Goal: Information Seeking & Learning: Find specific fact

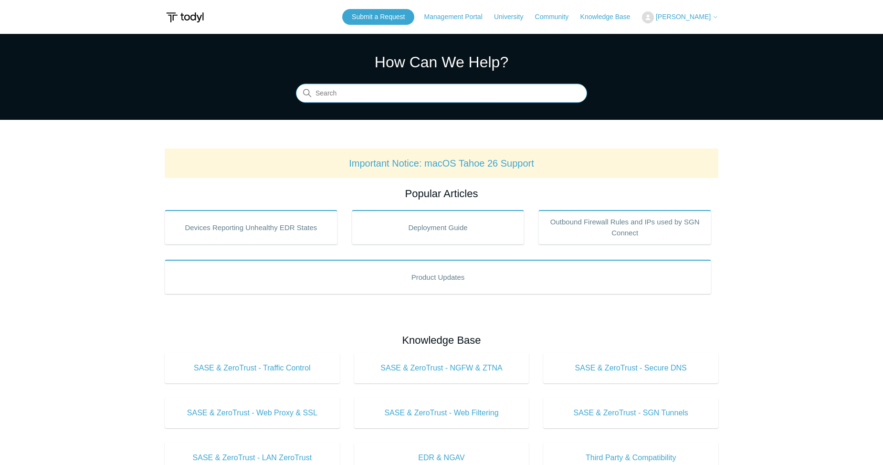
click at [399, 98] on input "Search" at bounding box center [441, 93] width 291 height 19
type input "logo"
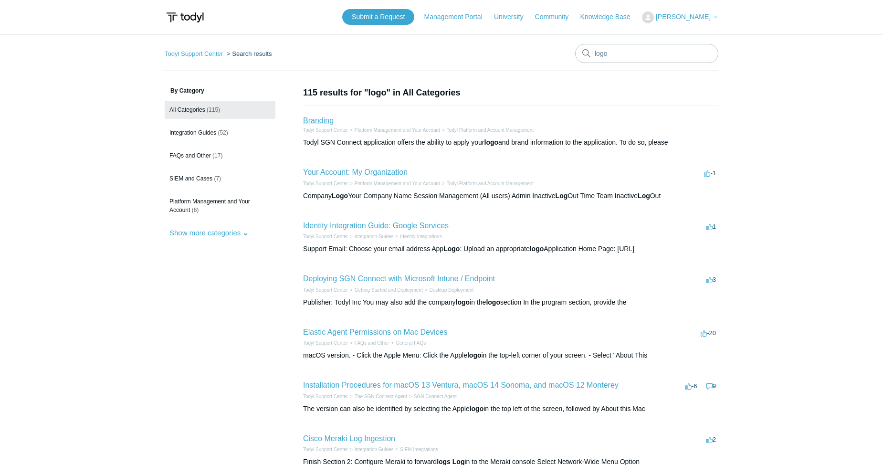
click at [316, 117] on link "Branding" at bounding box center [318, 121] width 31 height 8
